Goal: Find specific page/section: Find specific page/section

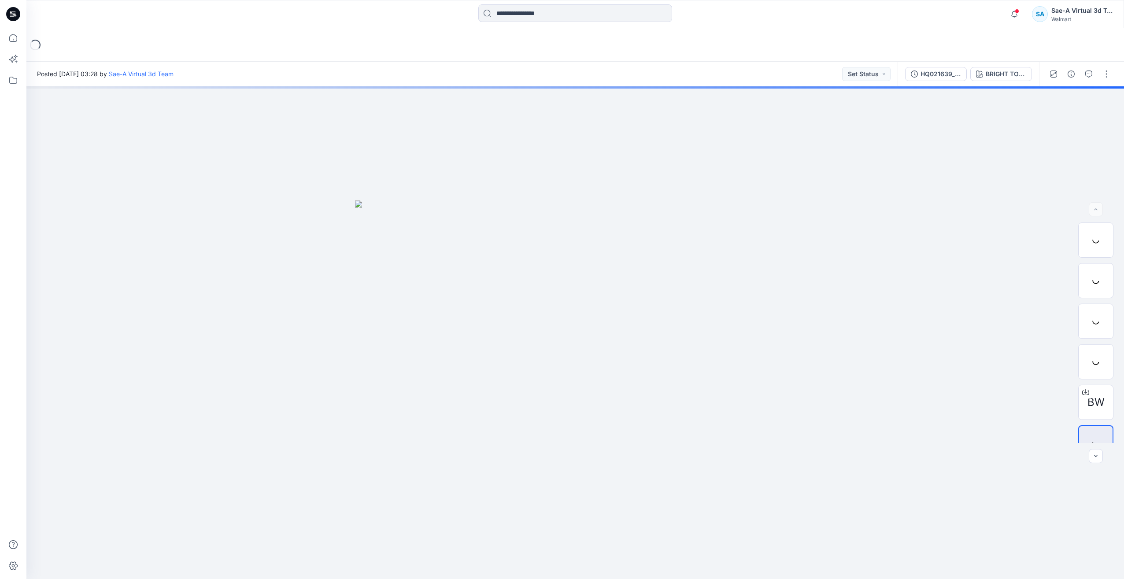
click at [13, 18] on icon at bounding box center [13, 14] width 14 height 14
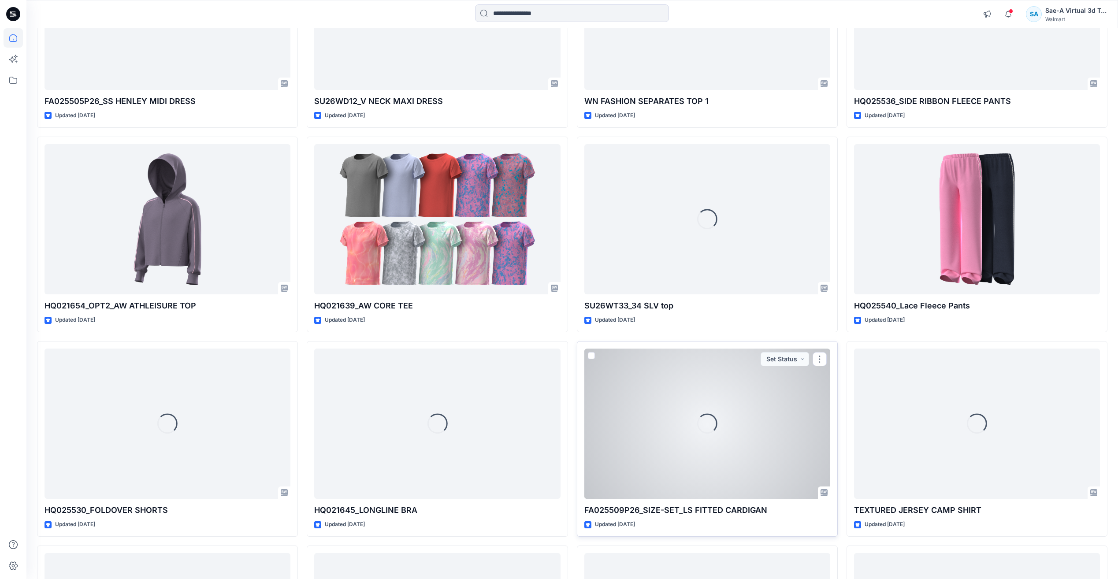
scroll to position [2821, 0]
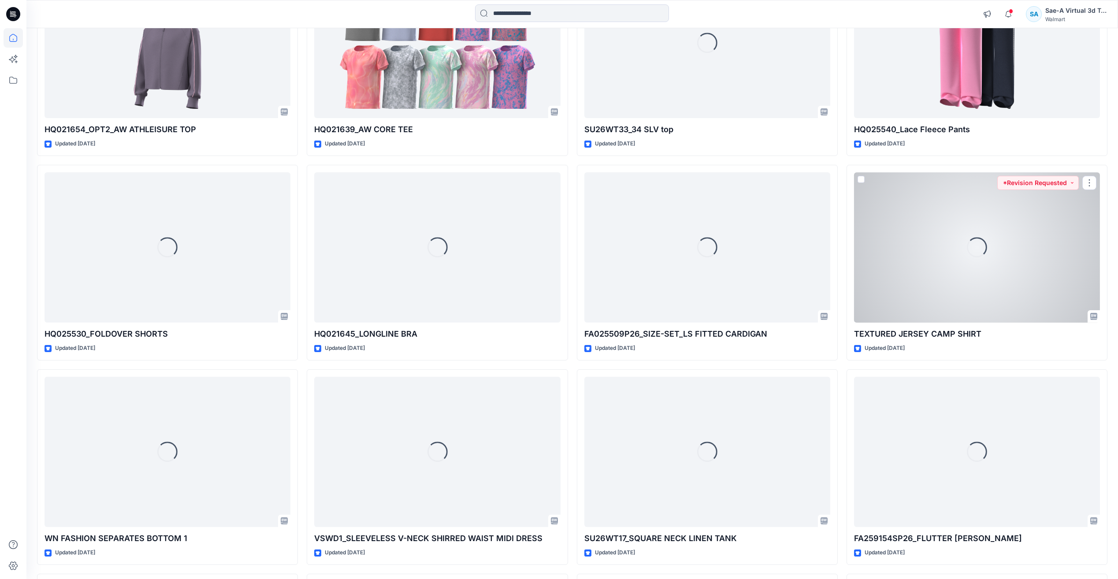
click at [546, 253] on div "Loading..." at bounding box center [977, 247] width 246 height 150
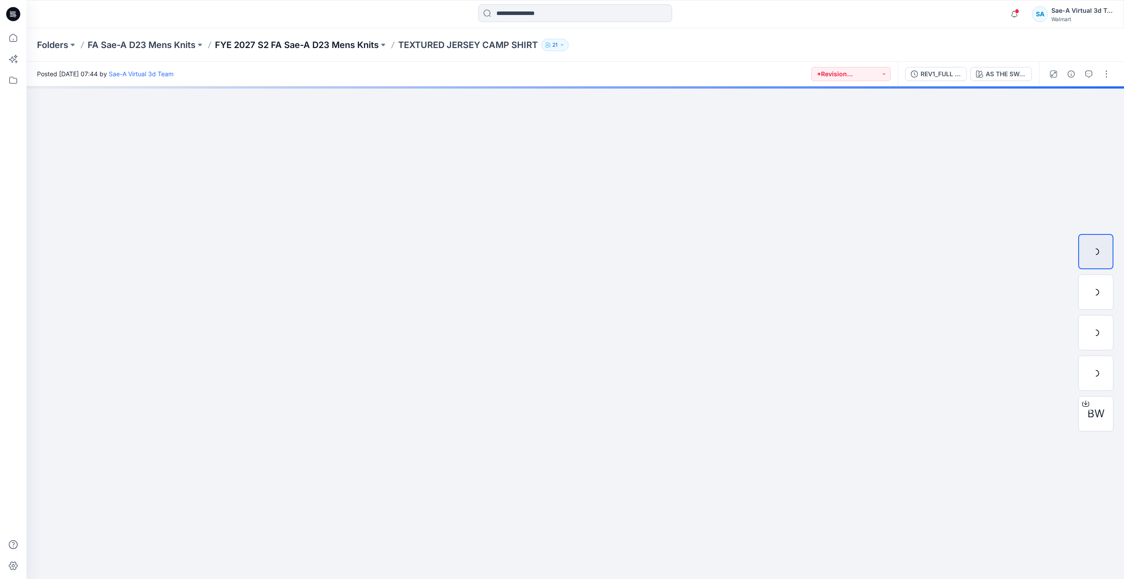
click at [364, 44] on p "FYE 2027 S2 FA Sae-A D23 Mens Knits" at bounding box center [297, 45] width 164 height 12
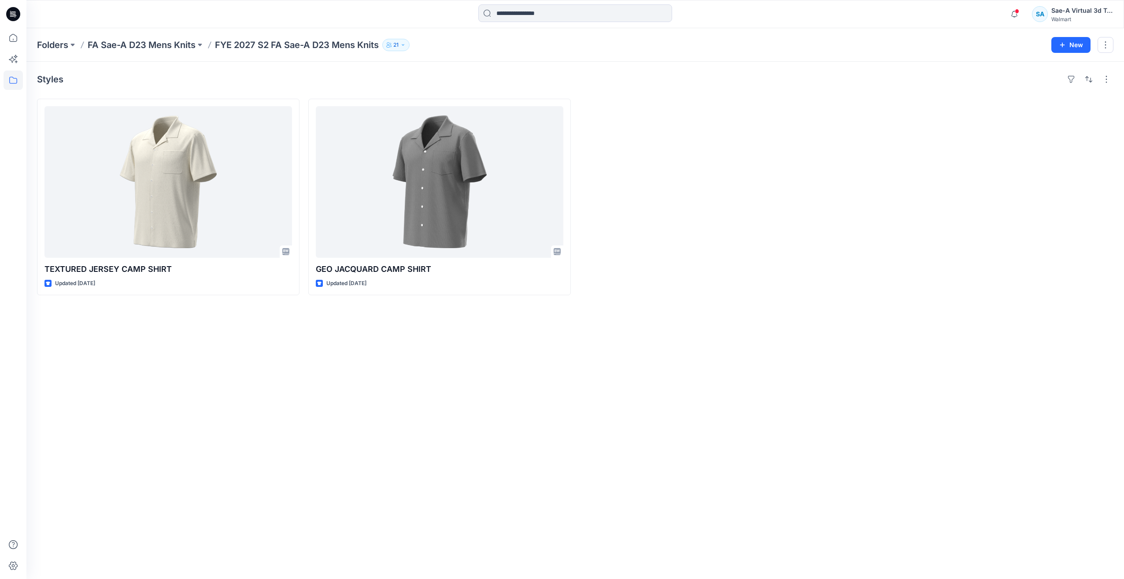
drag, startPoint x: 889, startPoint y: 498, endPoint x: 893, endPoint y: 491, distance: 8.1
click at [546, 498] on div "Styles TEXTURED JERSEY CAMP SHIRT Updated [DATE] GEO JACQUARD CAMP SHIRT Update…" at bounding box center [575, 320] width 1098 height 517
click at [546, 377] on div "Styles TEXTURED JERSEY CAMP SHIRT Updated [DATE] GEO JACQUARD CAMP SHIRT Update…" at bounding box center [575, 320] width 1098 height 517
click at [546, 485] on div "Styles TEXTURED JERSEY CAMP SHIRT Updated [DATE] GEO JACQUARD CAMP SHIRT Update…" at bounding box center [575, 320] width 1098 height 517
